Goal: Task Accomplishment & Management: Use online tool/utility

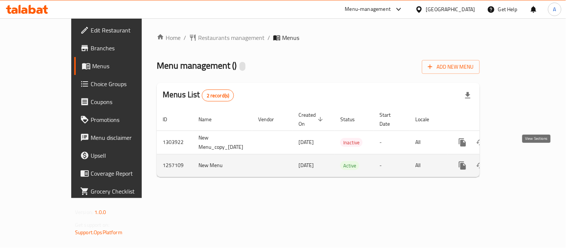
click at [520, 162] on icon "enhanced table" at bounding box center [516, 165] width 7 height 7
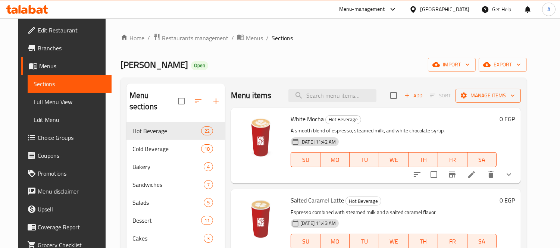
click at [499, 99] on span "Manage items" at bounding box center [488, 95] width 53 height 9
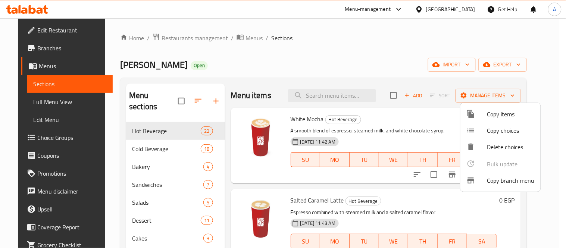
click at [497, 177] on span "Copy branch menu" at bounding box center [510, 180] width 47 height 9
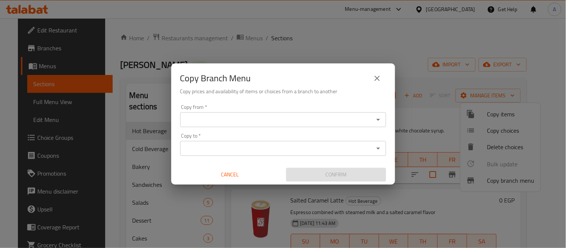
click at [373, 82] on icon "close" at bounding box center [377, 78] width 9 height 9
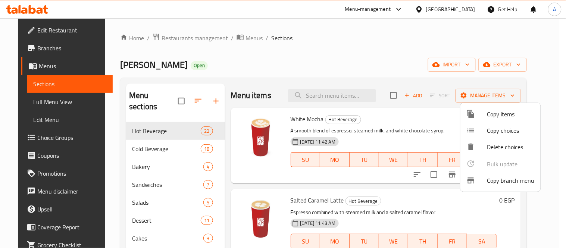
click at [482, 184] on div at bounding box center [476, 180] width 21 height 9
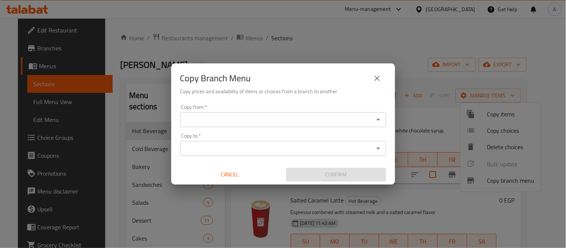
click at [264, 119] on input "Copy from   *" at bounding box center [276, 120] width 189 height 10
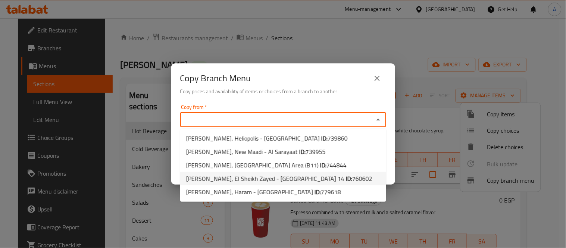
click at [352, 178] on span "760602" at bounding box center [362, 178] width 20 height 11
type input "[PERSON_NAME], El Sheikh Zayed - [GEOGRAPHIC_DATA] 14"
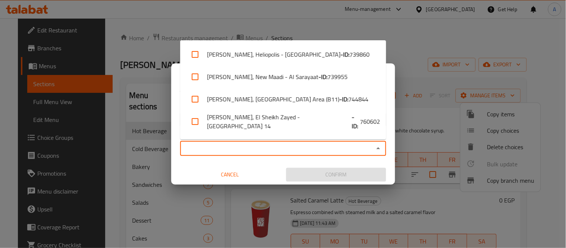
click at [293, 148] on input "Copy to   *" at bounding box center [276, 148] width 189 height 10
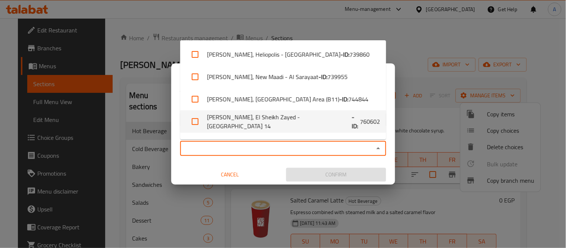
click at [268, 122] on li "[PERSON_NAME], [PERSON_NAME] 14 - ID: 760602" at bounding box center [283, 121] width 206 height 22
checkbox input "true"
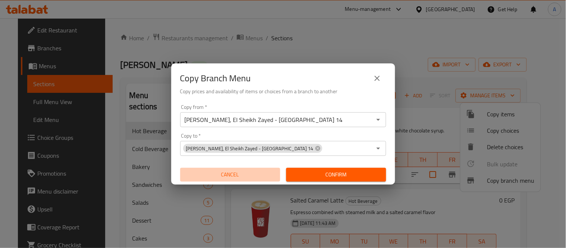
click at [191, 168] on button "Cancel" at bounding box center [230, 175] width 100 height 14
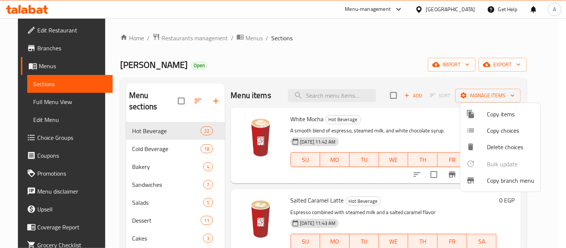
click at [495, 188] on li "Copy branch menu" at bounding box center [500, 180] width 80 height 16
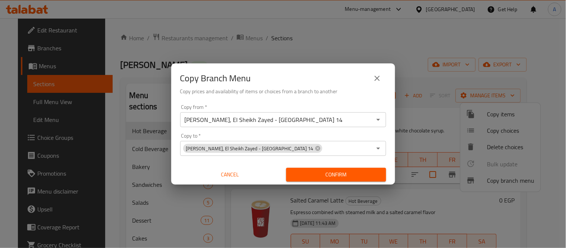
click at [323, 146] on input "Copy to   *" at bounding box center [347, 148] width 49 height 10
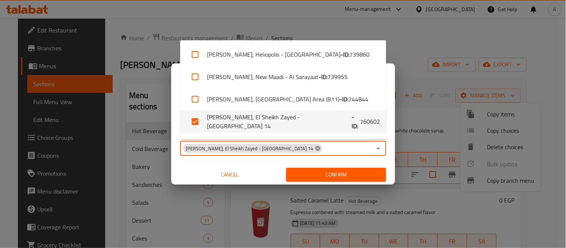
click at [315, 148] on icon at bounding box center [317, 148] width 5 height 5
checkbox input "false"
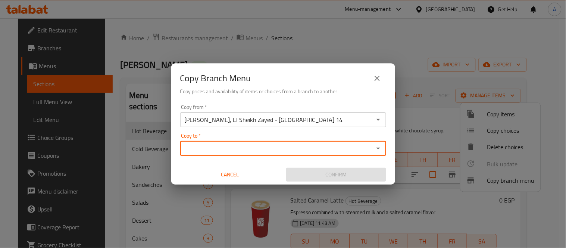
click at [332, 147] on input "Copy to   *" at bounding box center [276, 148] width 189 height 10
click at [326, 142] on div "Copy to *" at bounding box center [283, 148] width 206 height 15
click at [381, 149] on icon "Open" at bounding box center [378, 148] width 9 height 9
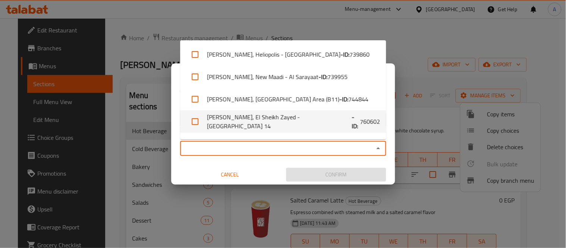
scroll to position [18, 0]
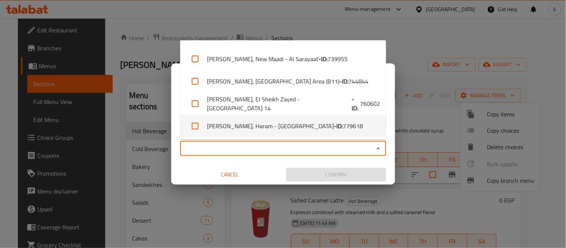
click at [343, 122] on span "779618" at bounding box center [353, 126] width 20 height 9
checkbox input "true"
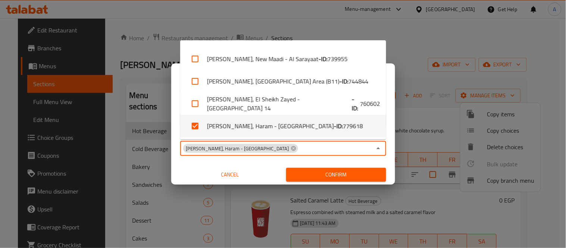
click at [196, 165] on div "Cancel" at bounding box center [230, 175] width 106 height 20
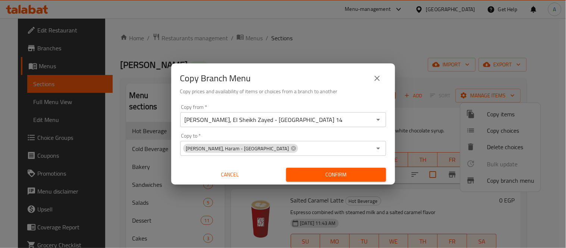
click at [334, 179] on span "Confirm" at bounding box center [336, 174] width 88 height 9
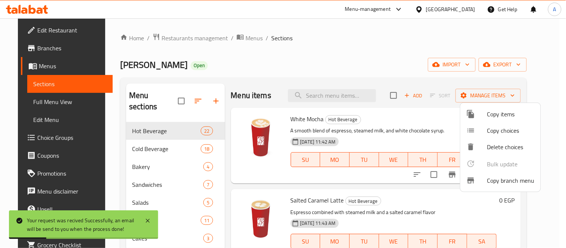
scroll to position [104, 0]
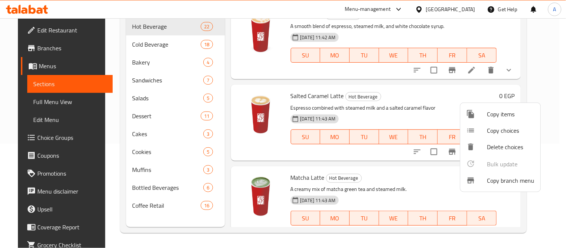
click at [396, 107] on div at bounding box center [283, 124] width 566 height 248
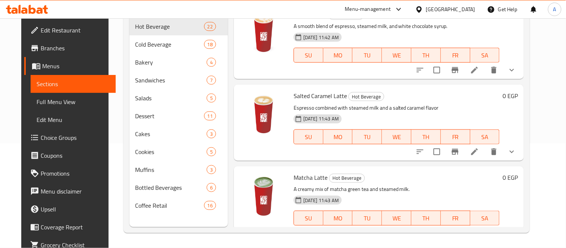
scroll to position [0, 0]
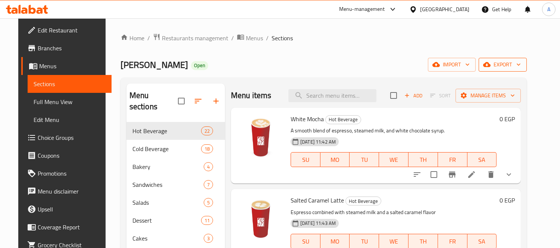
click at [512, 68] on span "export" at bounding box center [503, 64] width 36 height 9
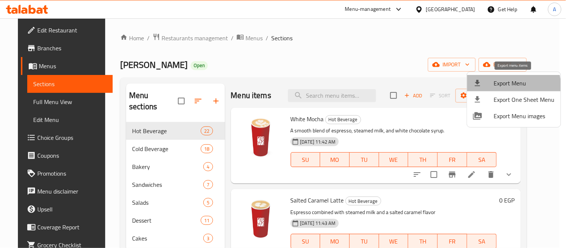
click at [488, 90] on li "Export Menu" at bounding box center [514, 83] width 94 height 16
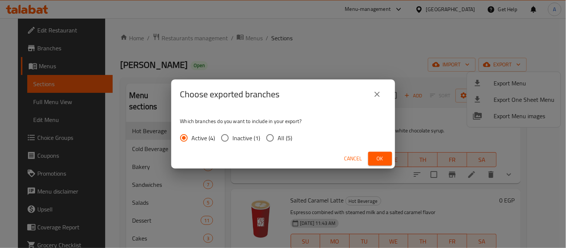
click at [281, 139] on span "All (5)" at bounding box center [285, 138] width 15 height 9
click at [278, 139] on input "All (5)" at bounding box center [270, 138] width 16 height 16
radio input "true"
click at [195, 140] on span "Active (4)" at bounding box center [204, 138] width 24 height 9
click at [192, 140] on input "Active (4)" at bounding box center [184, 138] width 16 height 16
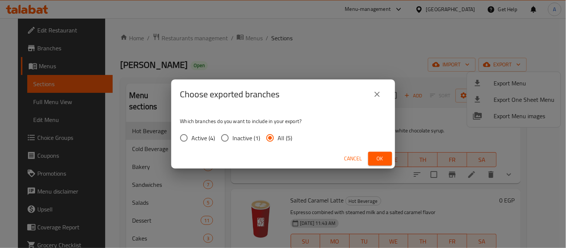
radio input "true"
click at [383, 157] on span "Ok" at bounding box center [380, 158] width 12 height 9
